Goal: Task Accomplishment & Management: Complete application form

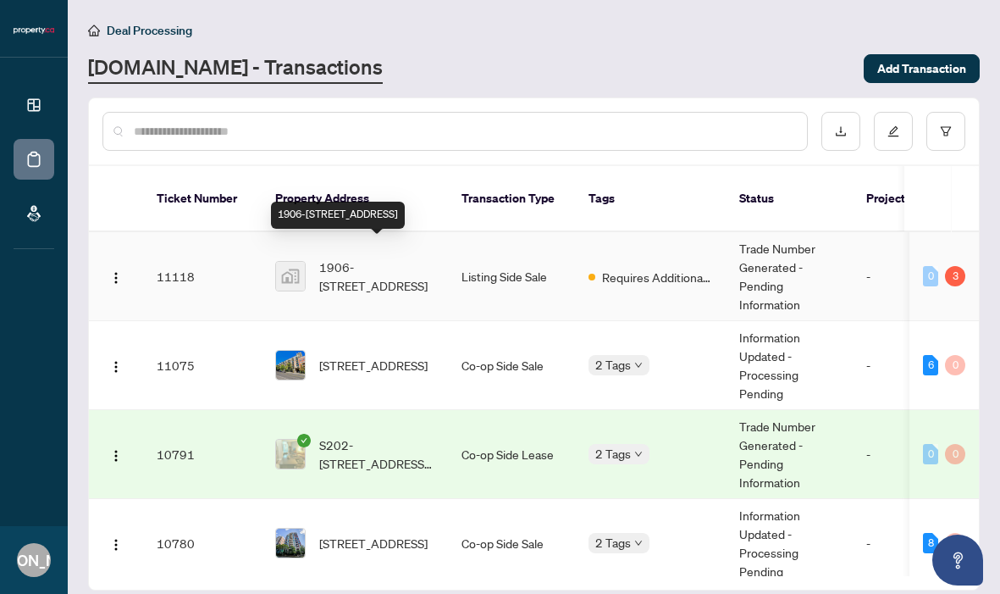
click at [378, 258] on span "1906-[STREET_ADDRESS]" at bounding box center [376, 276] width 115 height 37
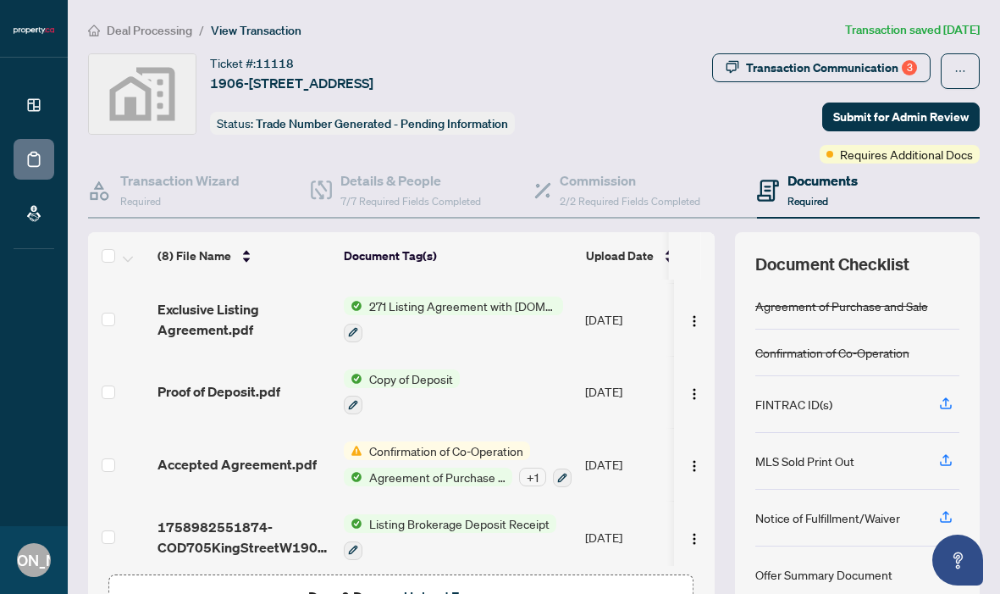
scroll to position [115, 0]
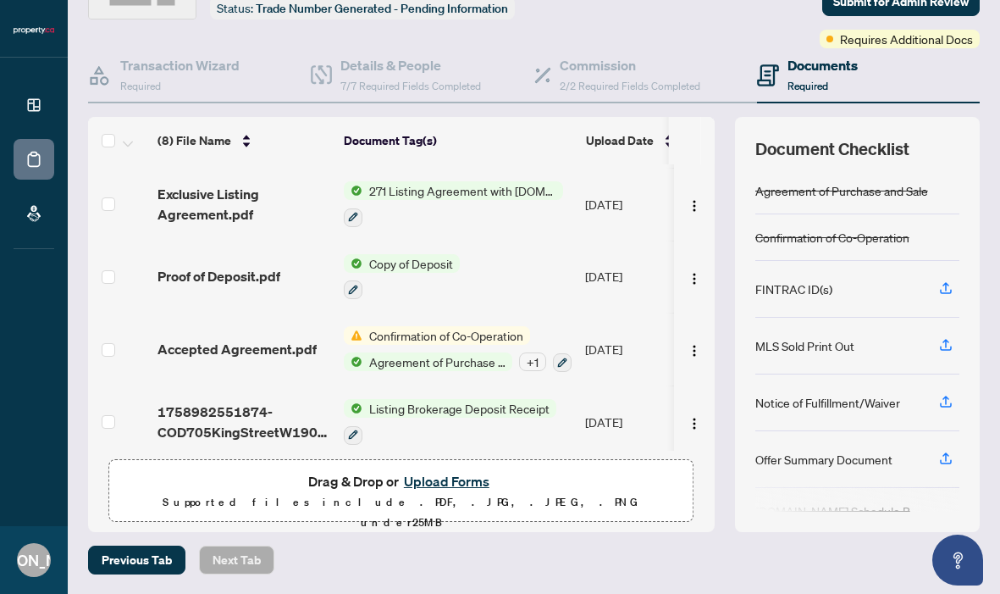
click at [413, 474] on button "Upload Forms" at bounding box center [447, 481] width 96 height 22
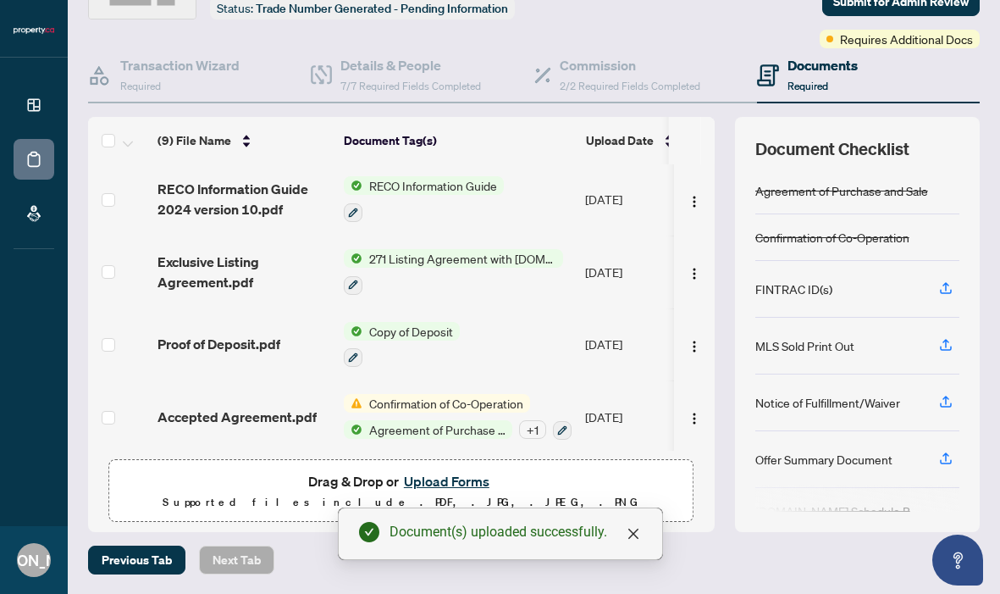
scroll to position [0, 0]
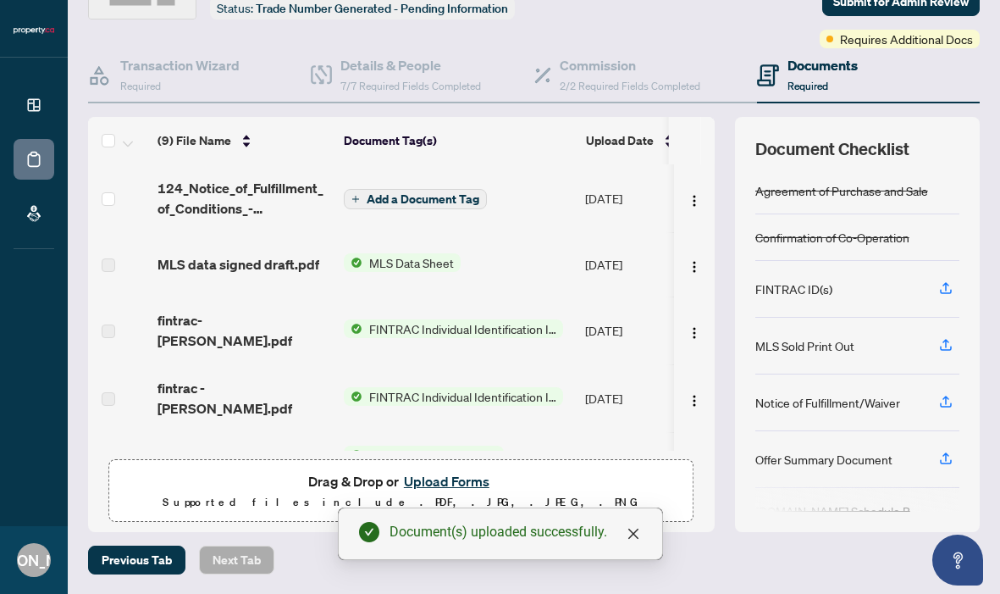
click at [390, 193] on span "Add a Document Tag" at bounding box center [423, 199] width 113 height 12
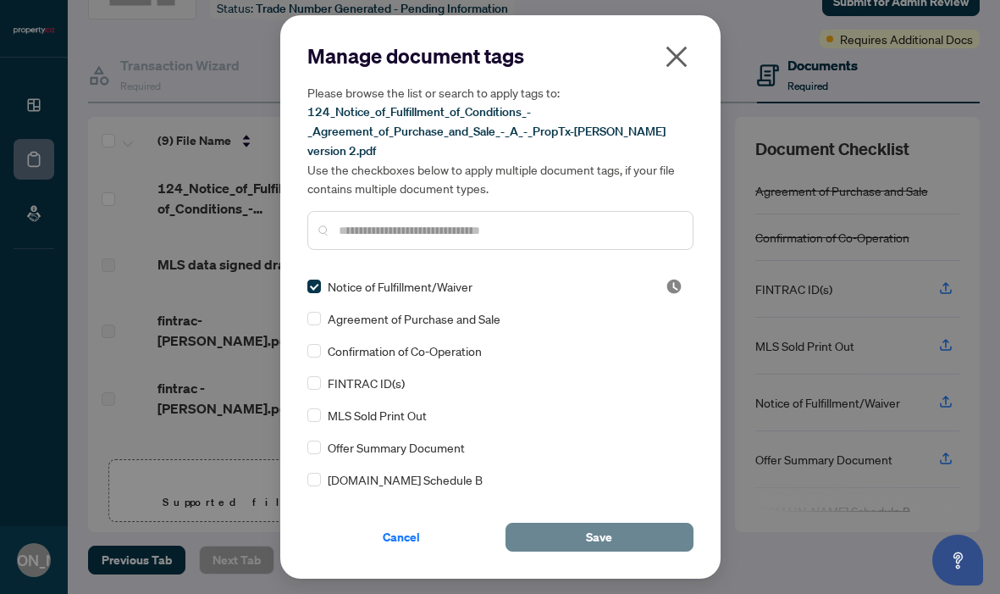
click at [572, 524] on button "Save" at bounding box center [600, 537] width 188 height 29
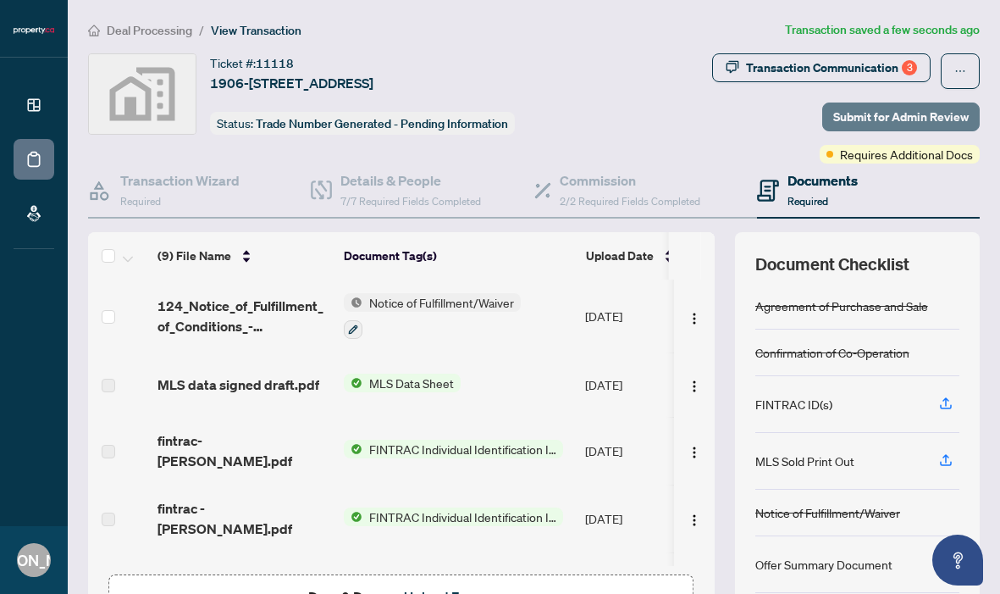
click at [856, 120] on span "Submit for Admin Review" at bounding box center [902, 116] width 136 height 27
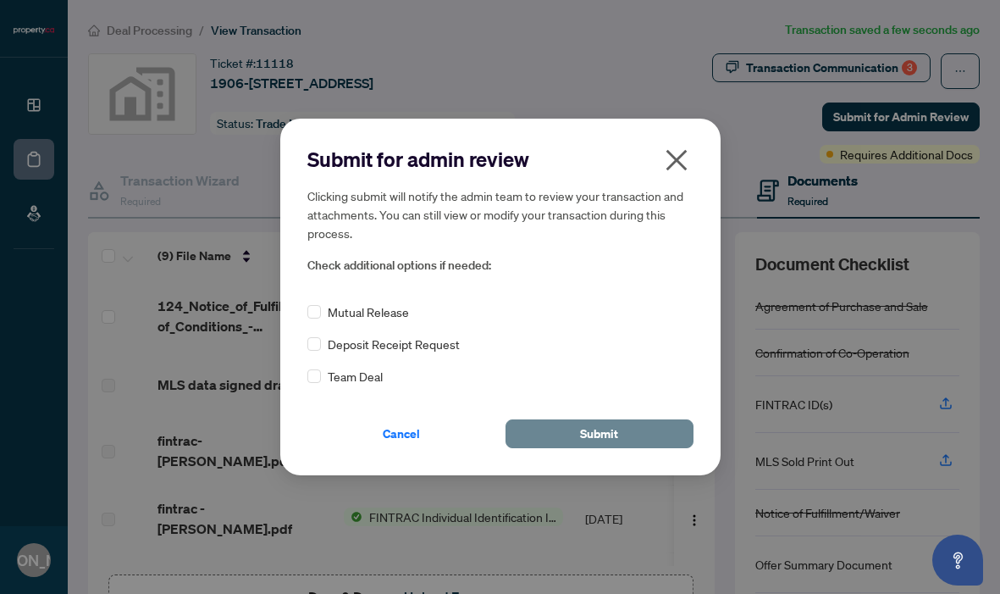
click at [561, 430] on button "Submit" at bounding box center [600, 433] width 188 height 29
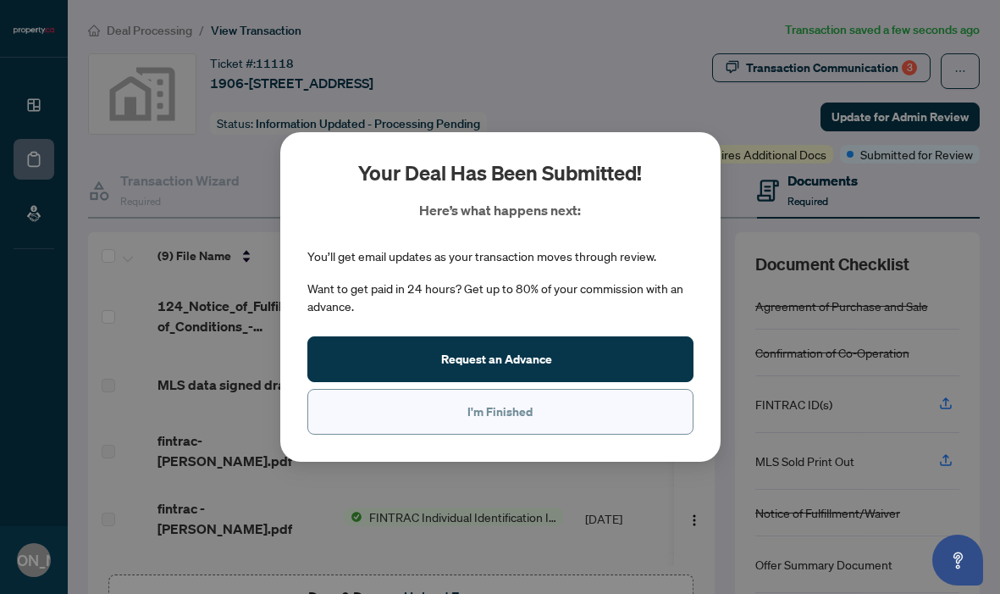
click at [514, 407] on span "I'm Finished" at bounding box center [500, 411] width 65 height 27
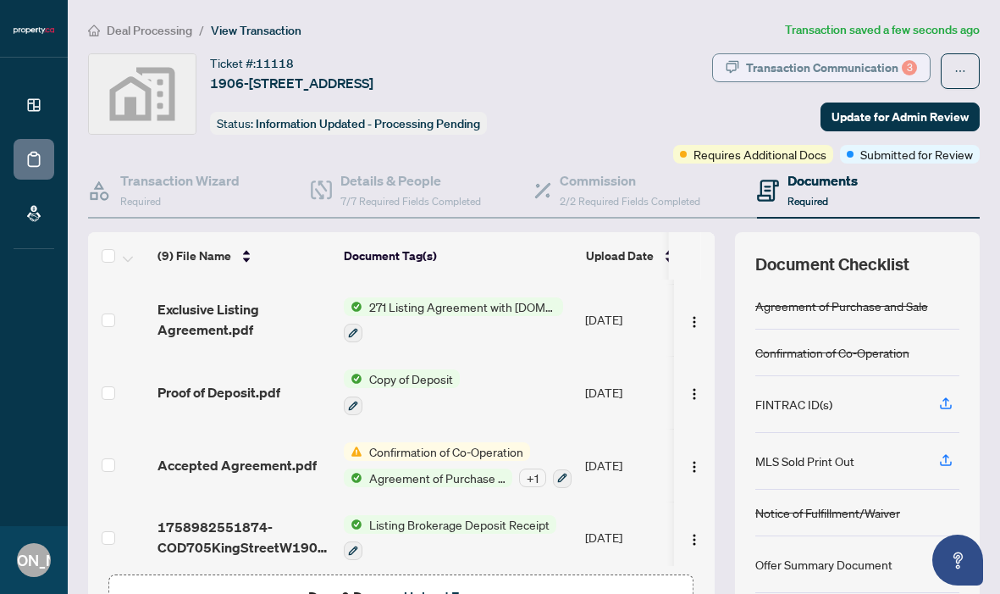
click at [793, 74] on div "Transaction Communication 3" at bounding box center [831, 67] width 171 height 27
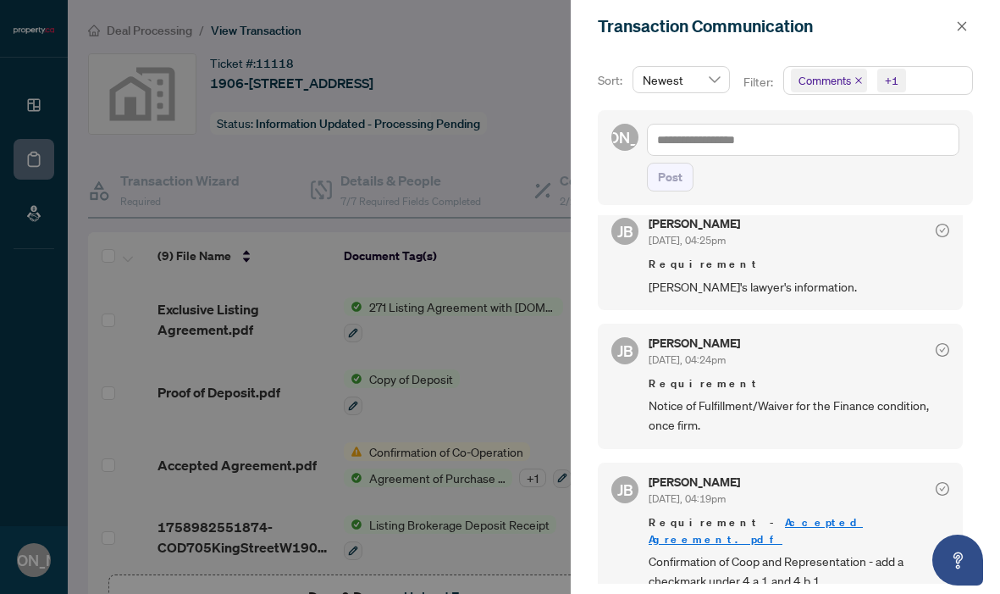
scroll to position [3, 0]
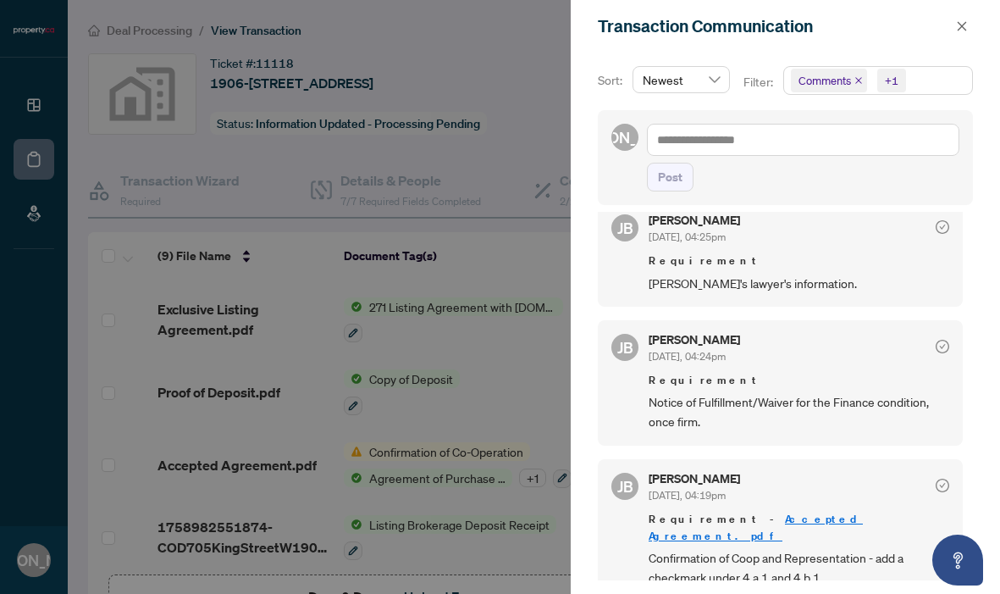
click at [496, 136] on div at bounding box center [500, 297] width 1000 height 594
click at [961, 32] on icon "close" at bounding box center [962, 26] width 12 height 12
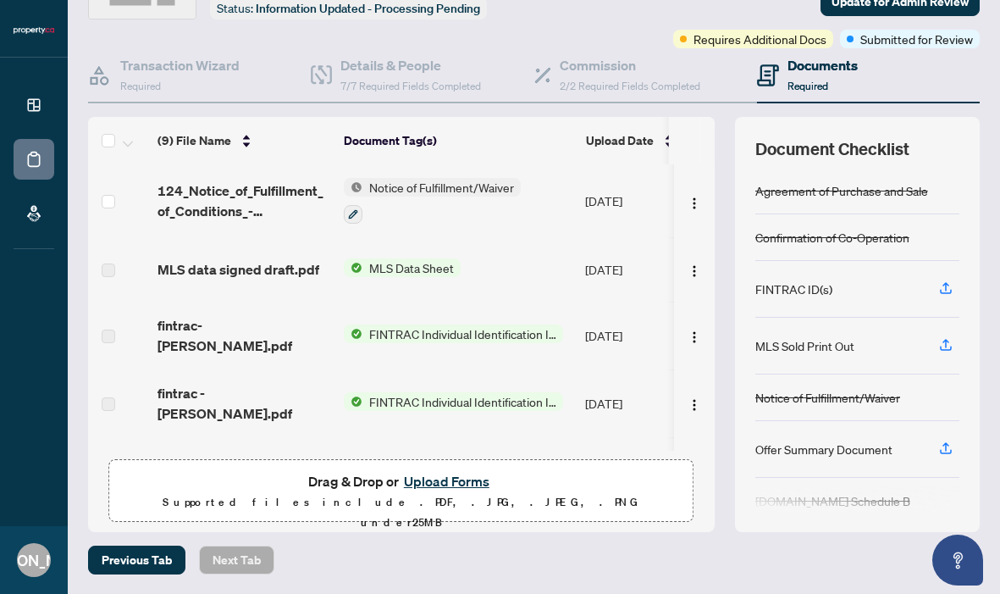
scroll to position [0, 0]
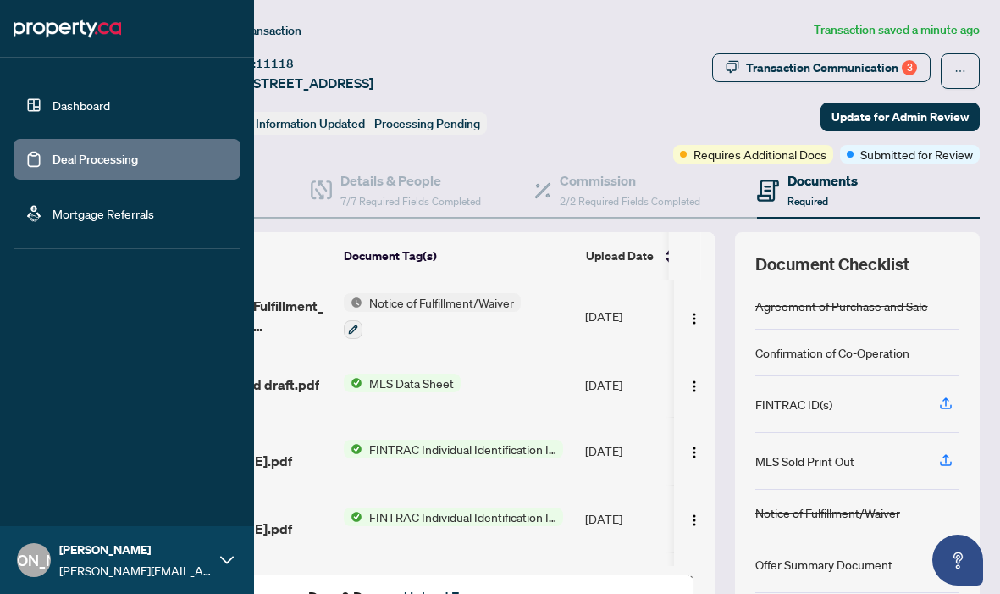
click at [53, 167] on link "Deal Processing" at bounding box center [96, 159] width 86 height 15
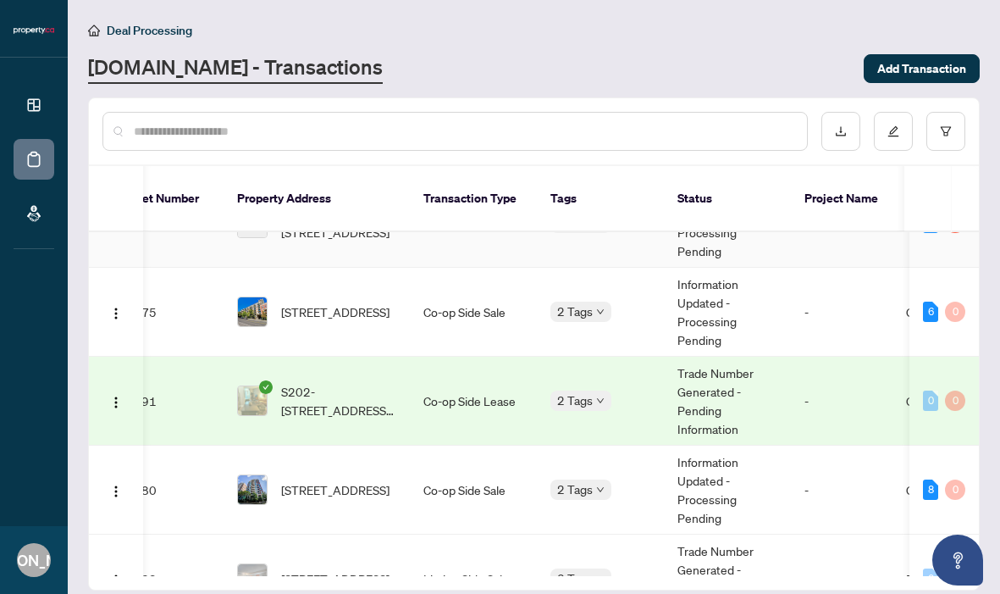
scroll to position [0, 38]
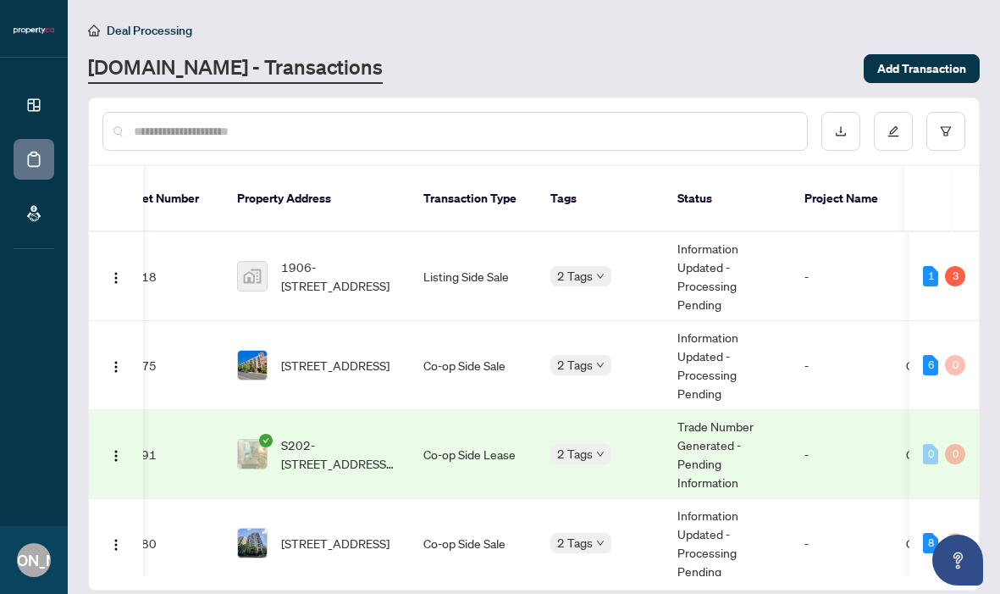
click at [267, 434] on icon "check-circle" at bounding box center [266, 441] width 14 height 14
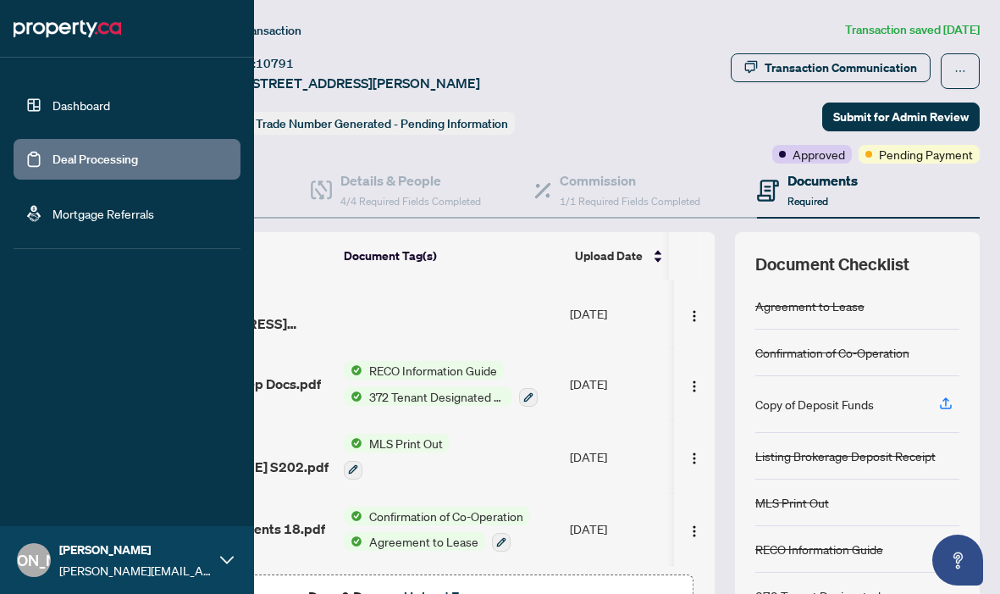
click at [63, 154] on link "Deal Processing" at bounding box center [96, 159] width 86 height 15
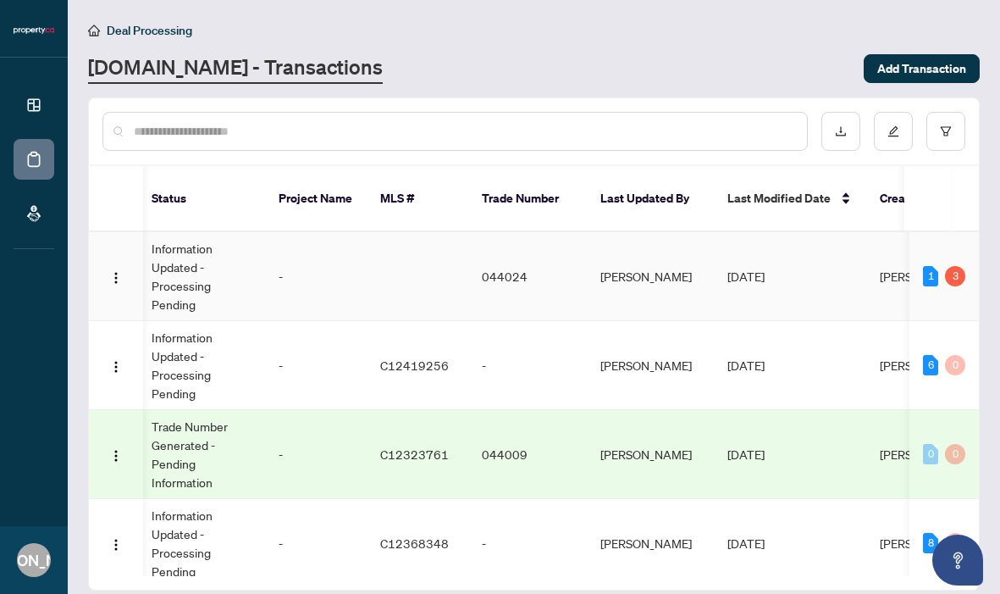
scroll to position [0, 746]
